Goal: Task Accomplishment & Management: Manage account settings

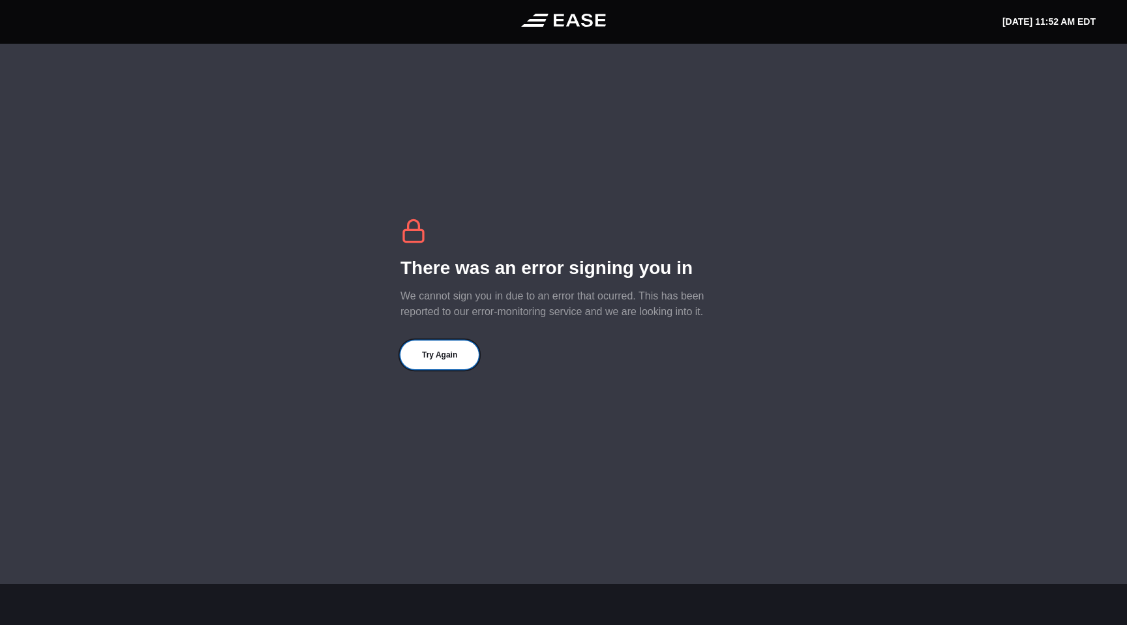
click at [438, 344] on button "Try Again" at bounding box center [439, 354] width 78 height 29
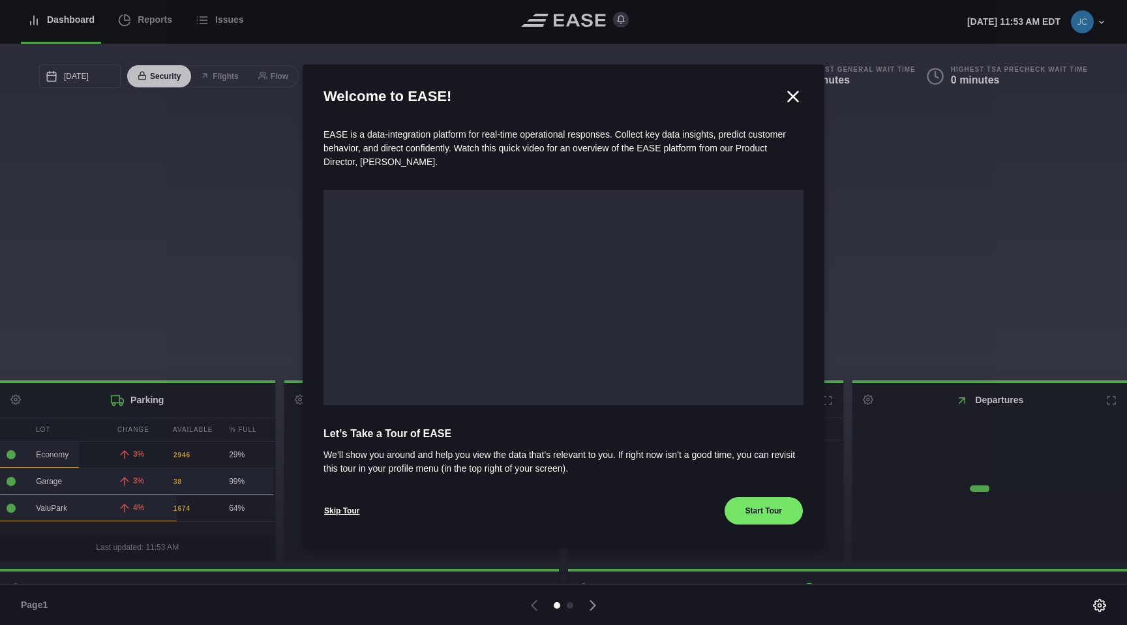
click at [794, 97] on icon at bounding box center [793, 96] width 10 height 10
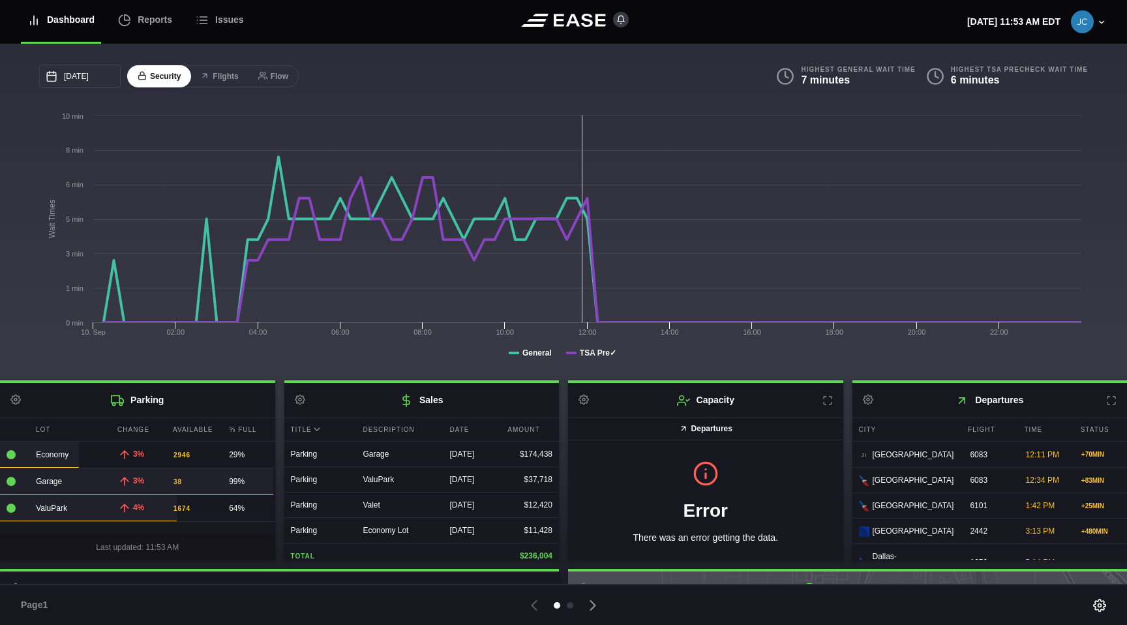
click at [298, 402] on icon at bounding box center [300, 400] width 10 height 10
click at [314, 425] on link "Settings" at bounding box center [363, 425] width 151 height 27
select select "title"
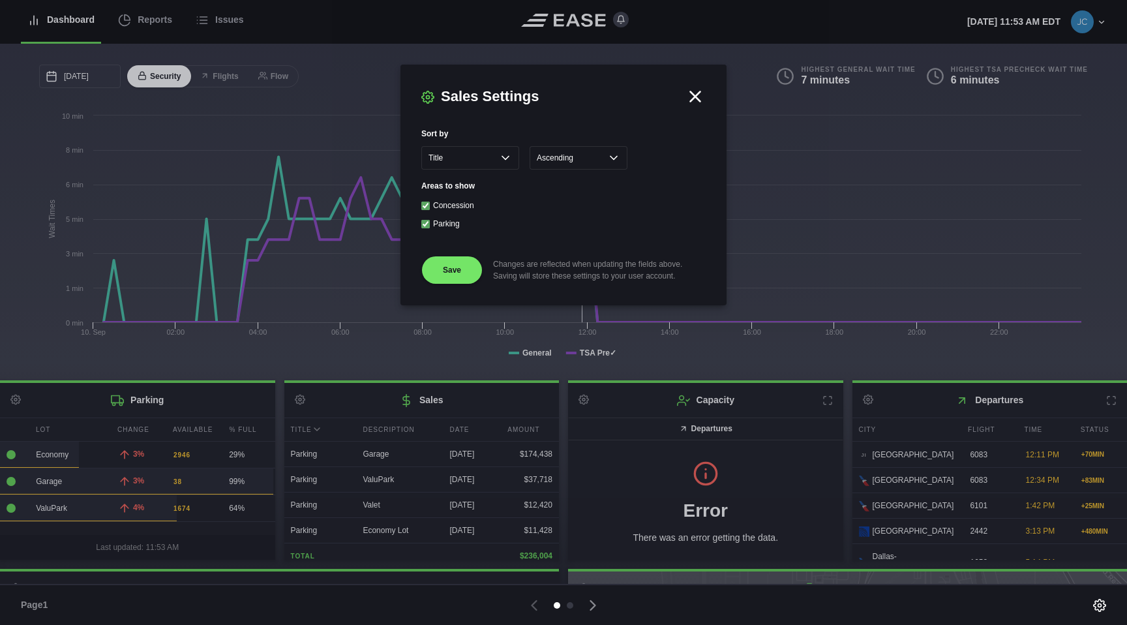
click at [426, 207] on input "Concession" at bounding box center [425, 206] width 8 height 8
checkbox input "false"
click at [449, 274] on button "Save" at bounding box center [451, 270] width 61 height 29
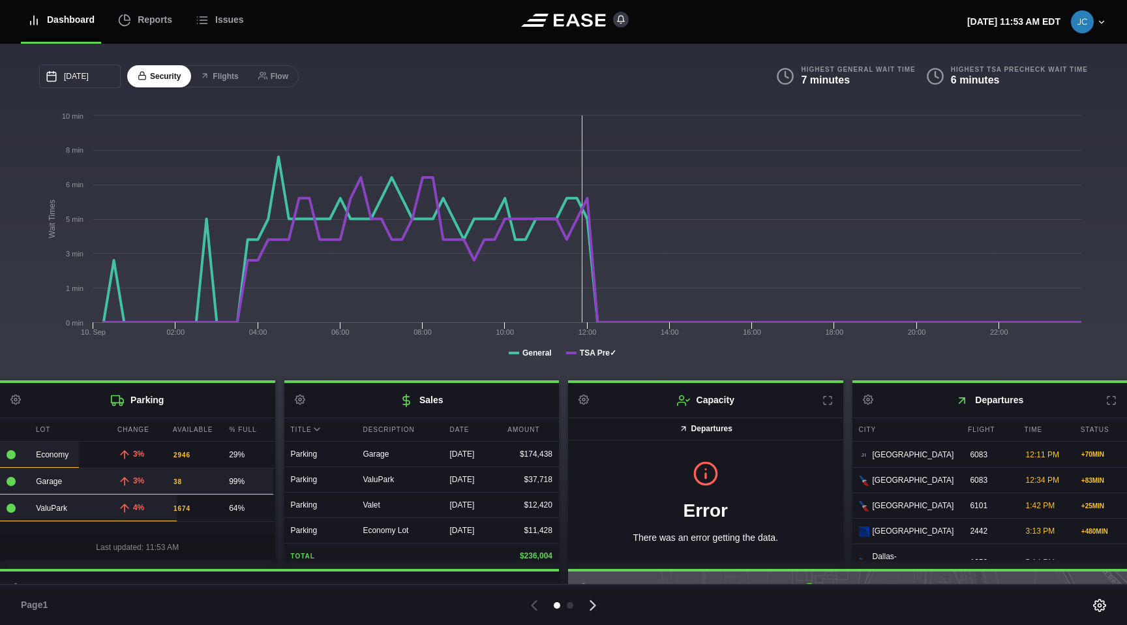
click at [601, 601] on icon at bounding box center [593, 605] width 18 height 18
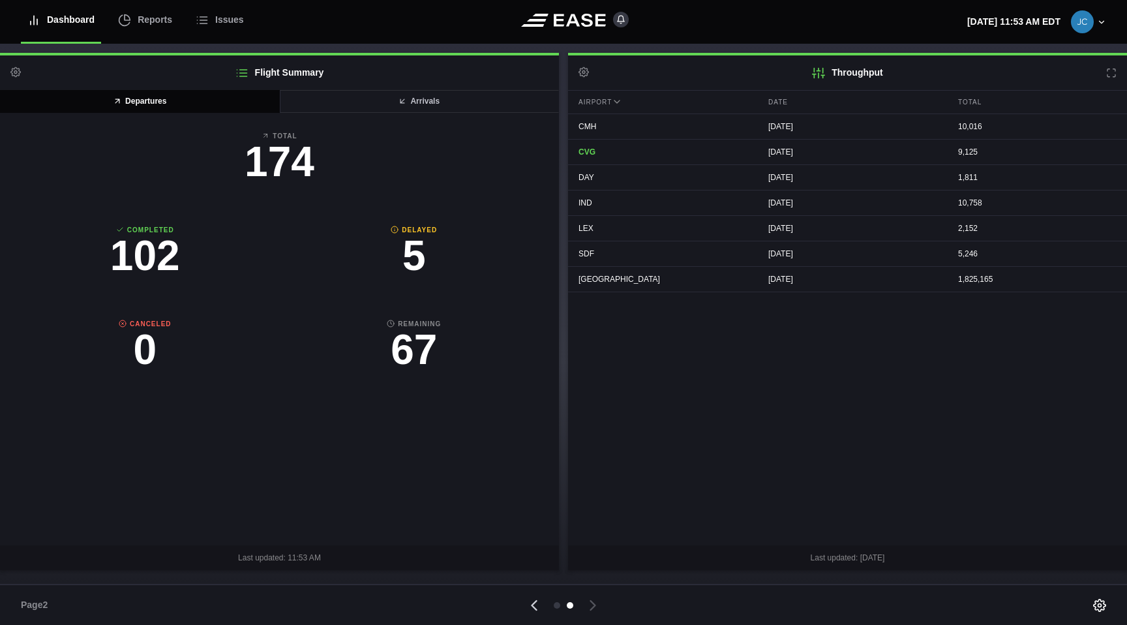
click at [539, 609] on icon at bounding box center [534, 605] width 18 height 18
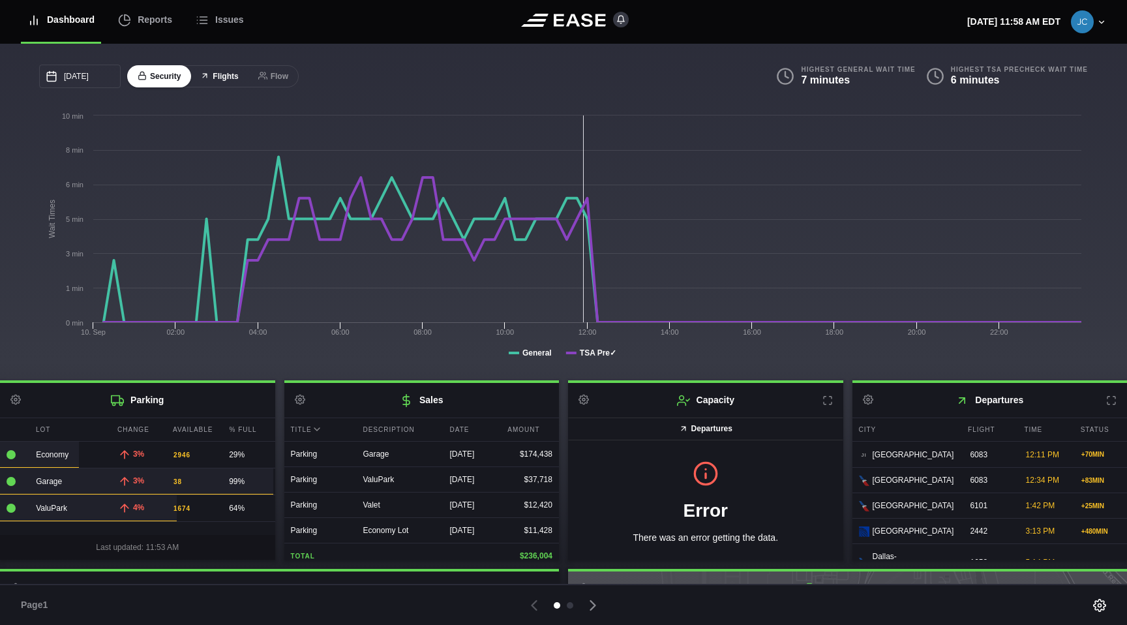
click at [226, 78] on button "Flights" at bounding box center [219, 76] width 59 height 23
